Goal: Information Seeking & Learning: Learn about a topic

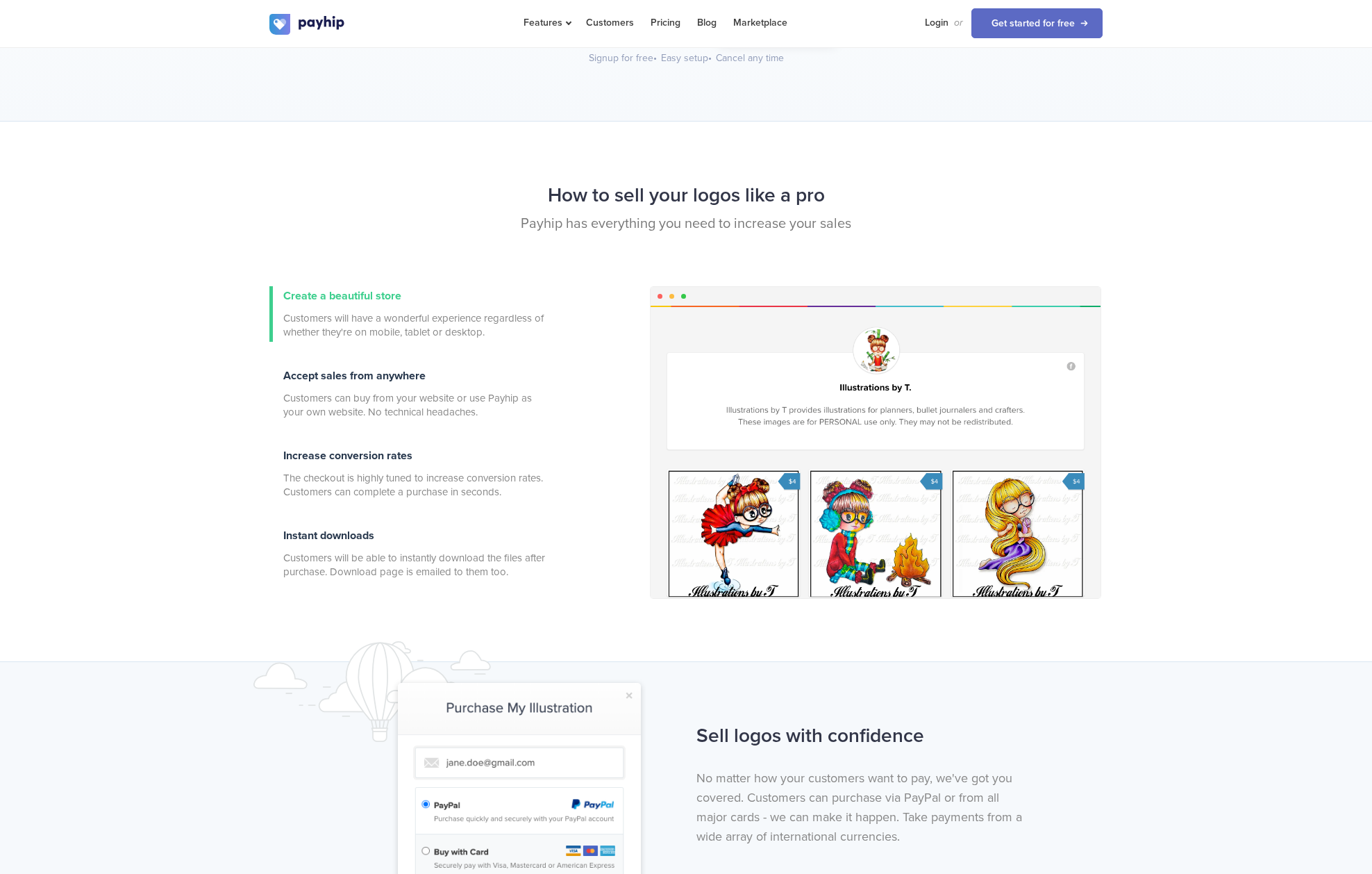
scroll to position [192, 0]
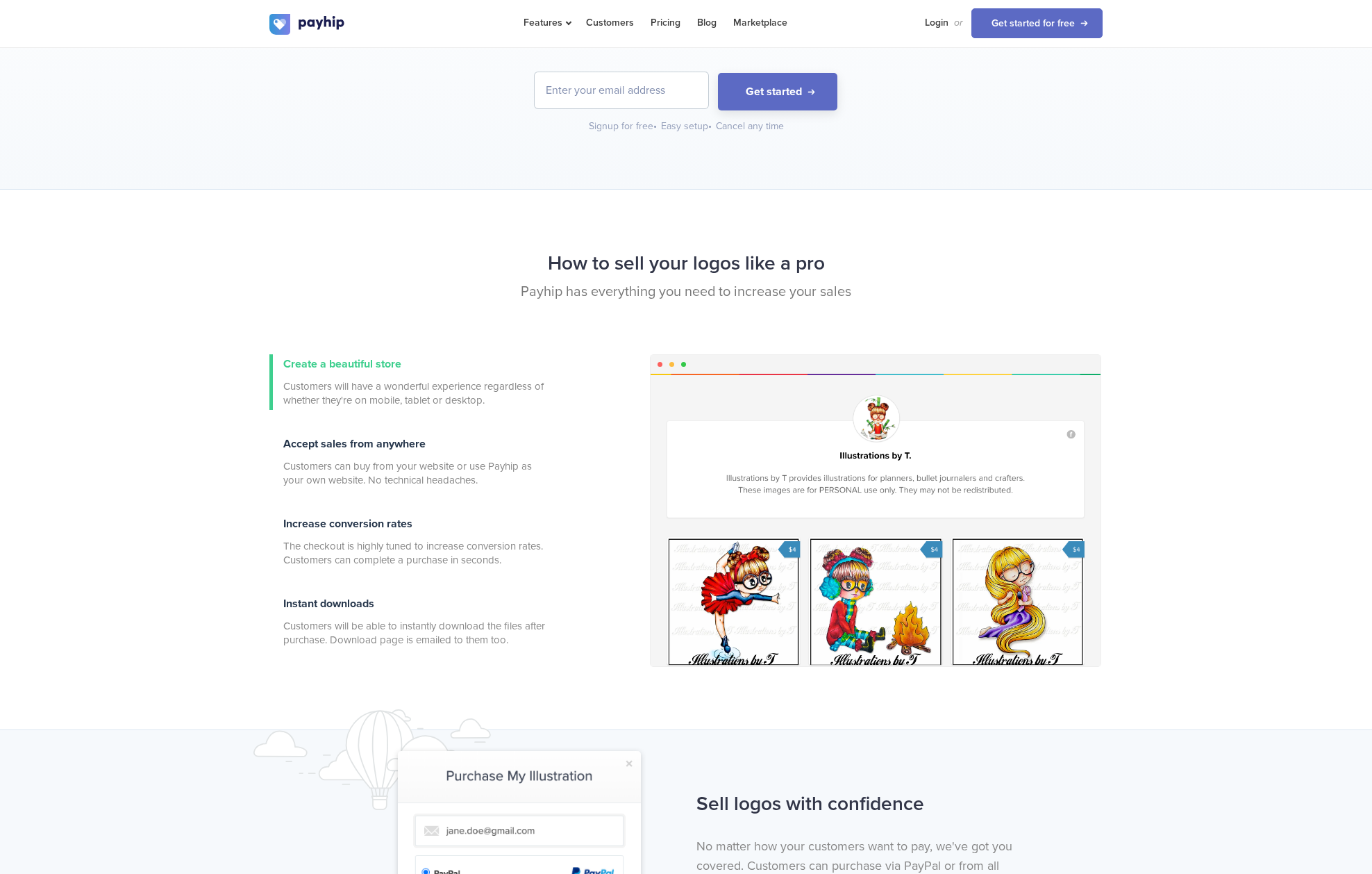
click at [847, 596] on div at bounding box center [875, 520] width 450 height 293
click at [755, 593] on div at bounding box center [875, 520] width 450 height 293
click at [923, 585] on div at bounding box center [875, 520] width 450 height 293
click at [1101, 593] on div "Create a beautiful store Customers will have a wonderful experience regardless …" at bounding box center [686, 514] width 854 height 320
click at [1052, 598] on div at bounding box center [875, 520] width 450 height 293
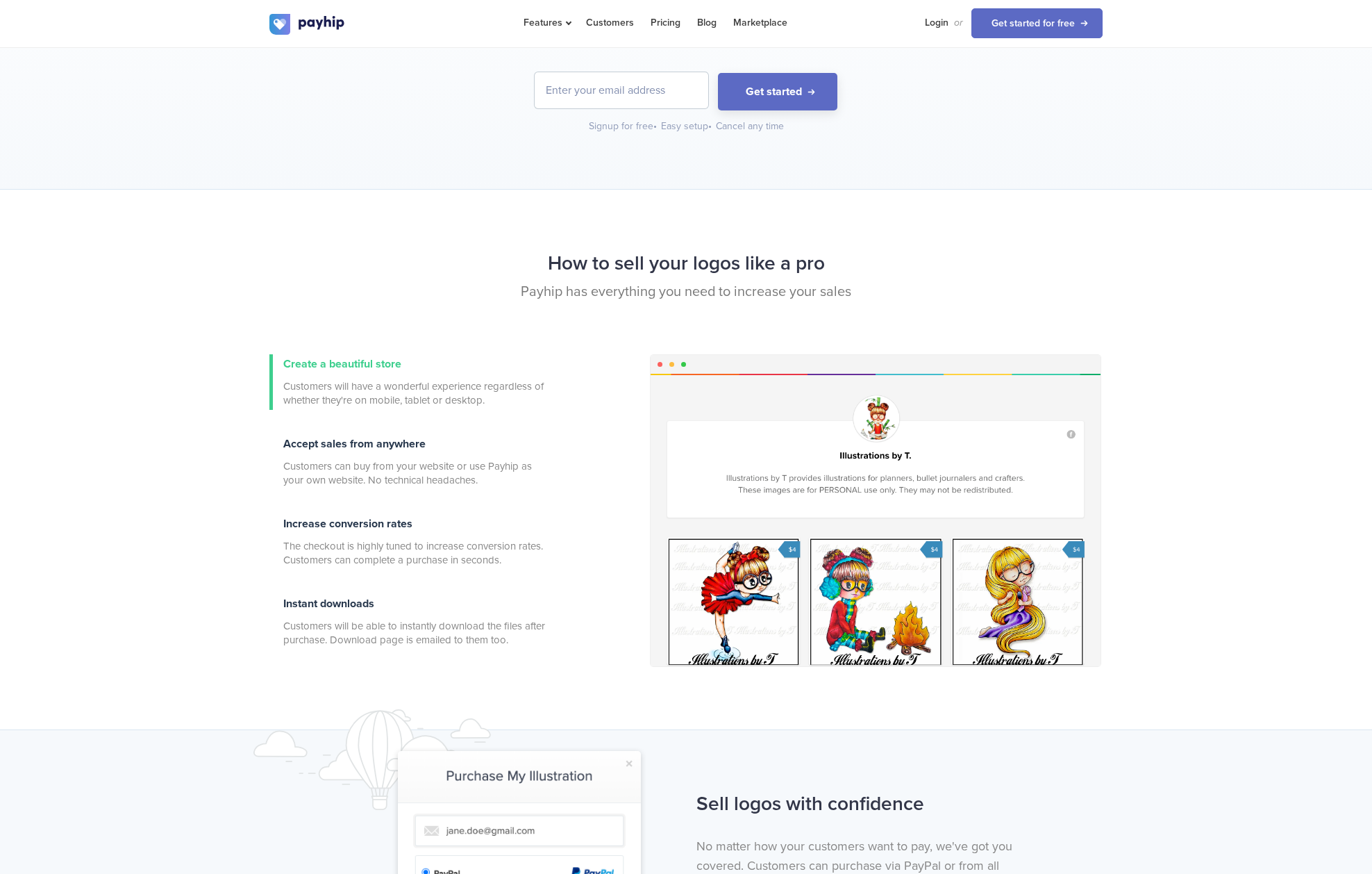
click at [1049, 599] on div at bounding box center [875, 520] width 450 height 293
drag, startPoint x: 1023, startPoint y: 598, endPoint x: 844, endPoint y: 594, distance: 179.0
click at [1022, 598] on div at bounding box center [875, 520] width 450 height 293
click at [840, 593] on div at bounding box center [875, 520] width 450 height 293
click at [721, 598] on div at bounding box center [875, 520] width 450 height 293
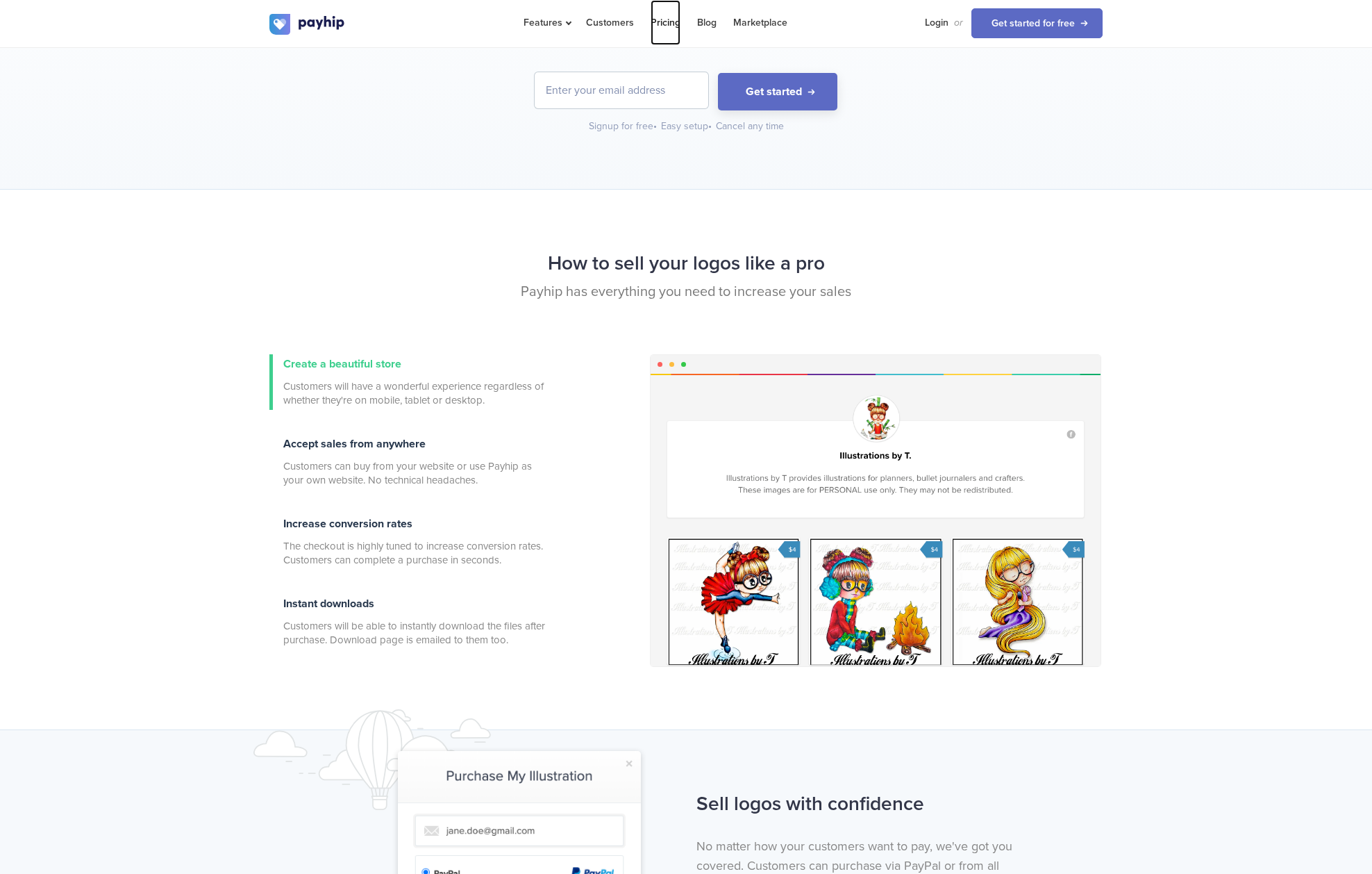
click at [667, 19] on link "Pricing" at bounding box center [665, 23] width 30 height 45
